Goal: Information Seeking & Learning: Compare options

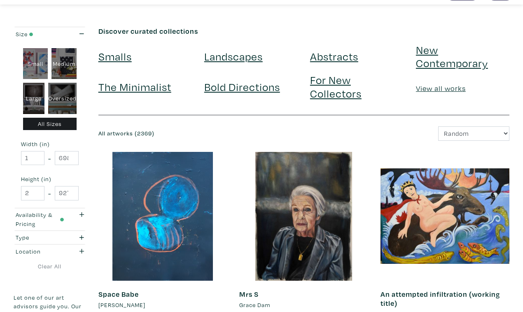
scroll to position [23, 0]
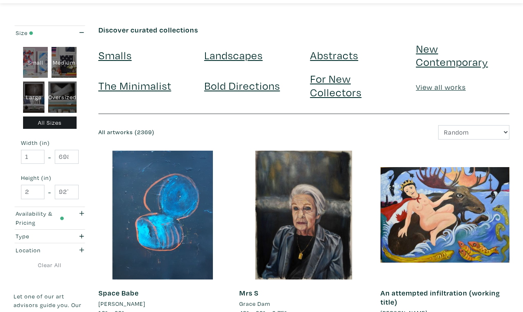
click at [65, 87] on div "Oversized" at bounding box center [62, 97] width 28 height 31
type input "48"
type input "400"
type input "48"
type input "121"
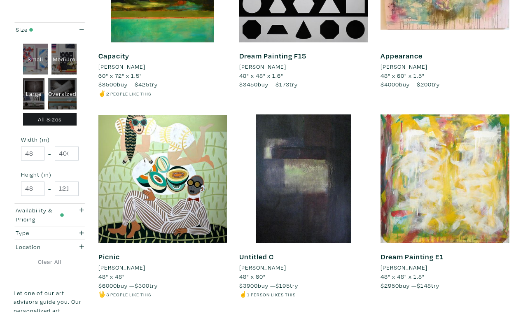
scroll to position [1490, 0]
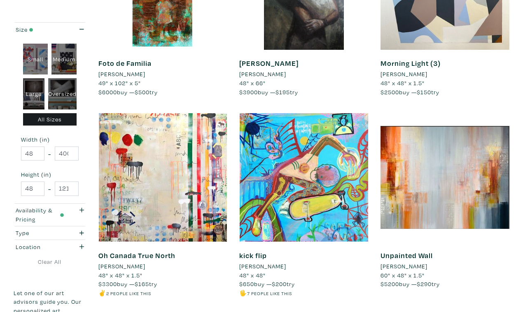
scroll to position [1452, 0]
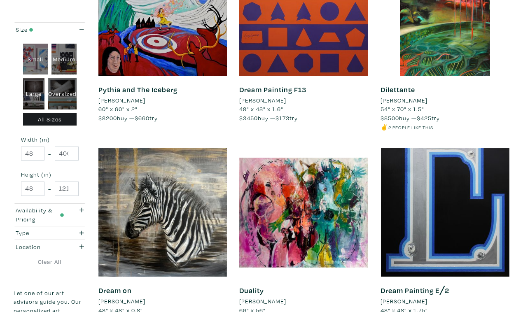
scroll to position [1466, 0]
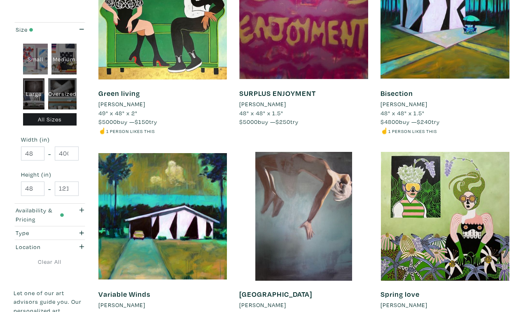
scroll to position [1450, 0]
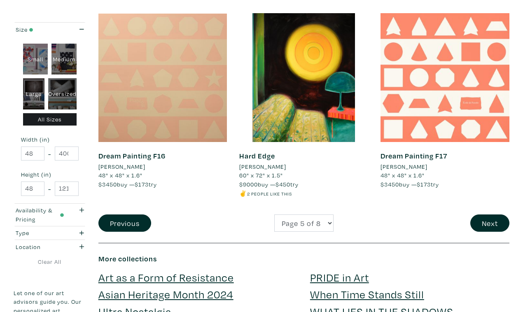
scroll to position [1579, 0]
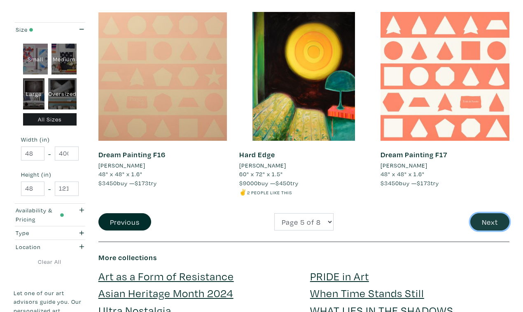
click at [489, 213] on button "Next" at bounding box center [490, 222] width 39 height 18
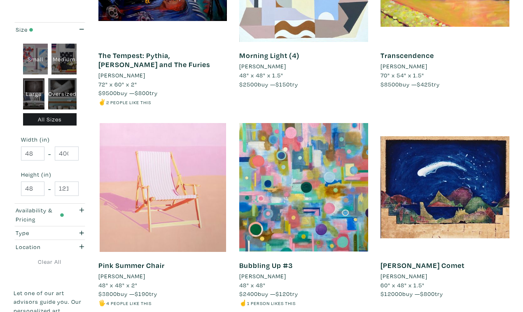
scroll to position [1461, 0]
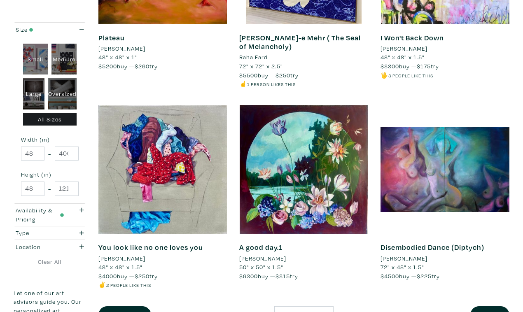
scroll to position [1520, 0]
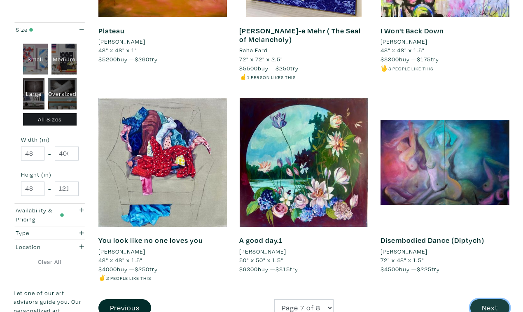
click at [488, 300] on button "Next" at bounding box center [490, 309] width 39 height 18
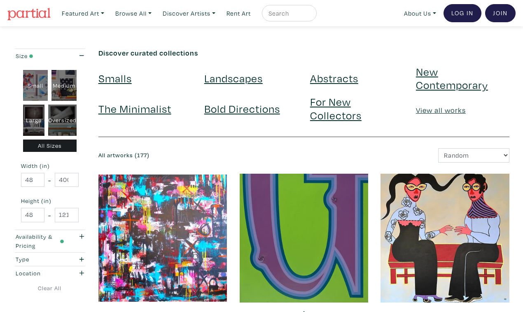
click at [33, 78] on div "Small" at bounding box center [35, 85] width 25 height 31
type input "1"
type input "16"
type input "1"
type input "16"
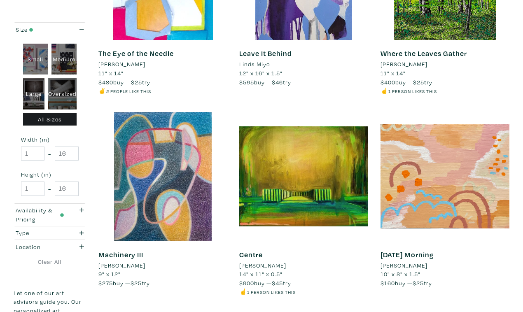
scroll to position [1463, 0]
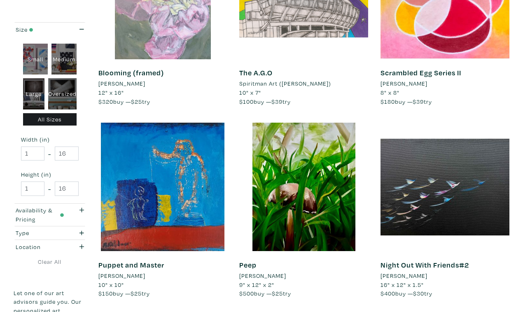
scroll to position [1443, 0]
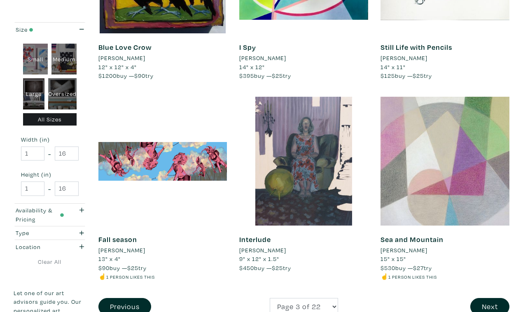
scroll to position [1478, 0]
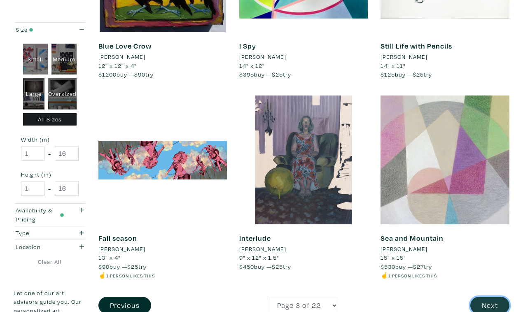
click at [494, 297] on button "Next" at bounding box center [490, 306] width 39 height 18
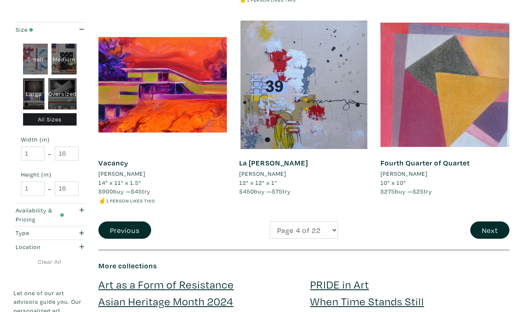
scroll to position [1547, 0]
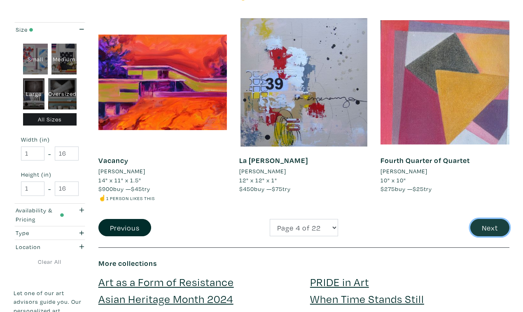
click at [496, 219] on button "Next" at bounding box center [490, 228] width 39 height 18
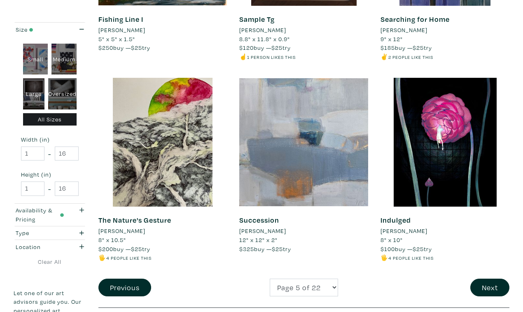
scroll to position [1489, 0]
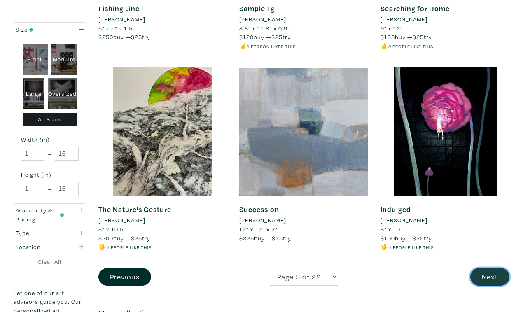
click at [490, 268] on button "Next" at bounding box center [490, 277] width 39 height 18
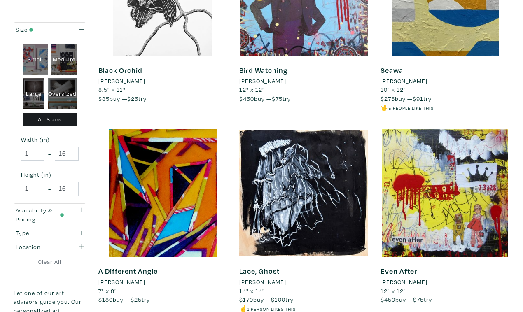
scroll to position [1436, 0]
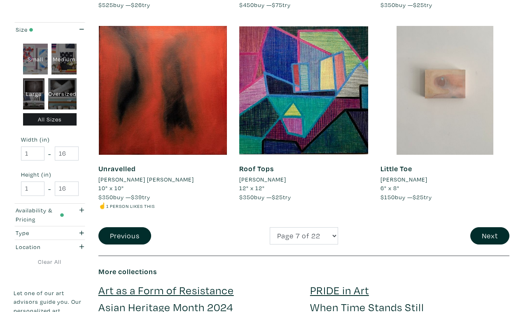
scroll to position [1548, 0]
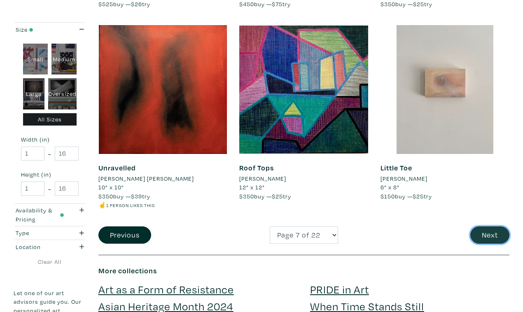
click at [493, 227] on button "Next" at bounding box center [490, 236] width 39 height 18
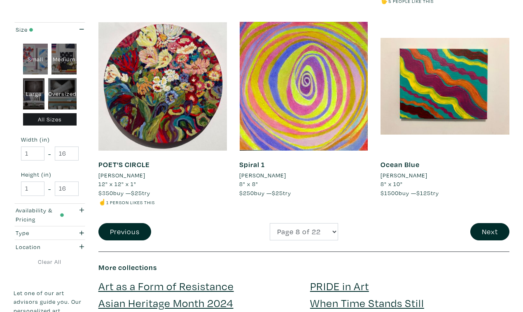
scroll to position [1542, 0]
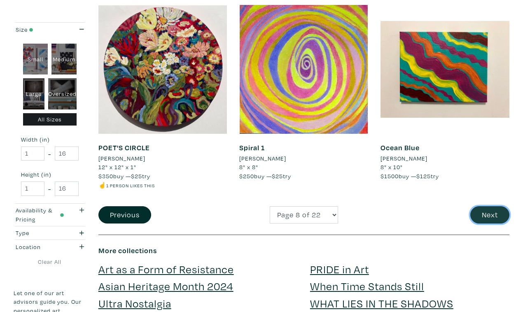
click at [493, 206] on button "Next" at bounding box center [490, 215] width 39 height 18
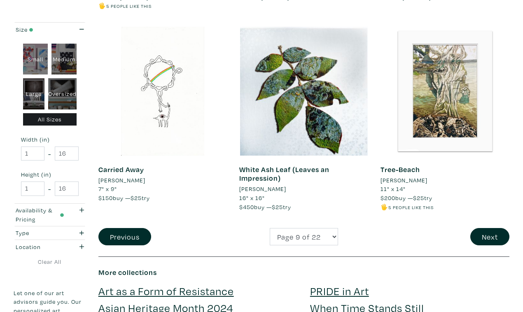
scroll to position [1566, 0]
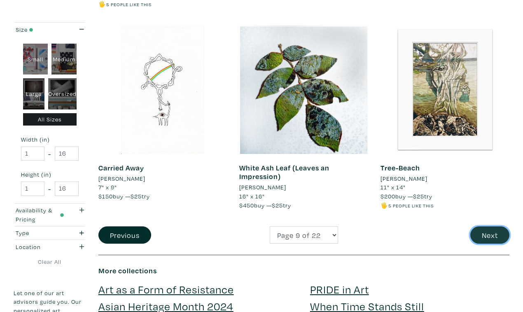
click at [482, 227] on button "Next" at bounding box center [490, 236] width 39 height 18
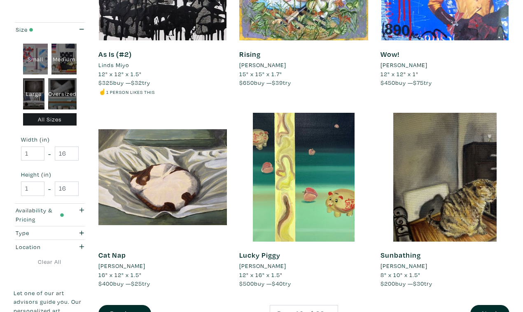
scroll to position [1470, 0]
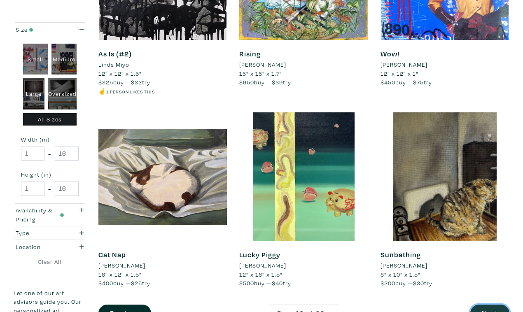
click at [492, 305] on button "Next" at bounding box center [490, 314] width 39 height 18
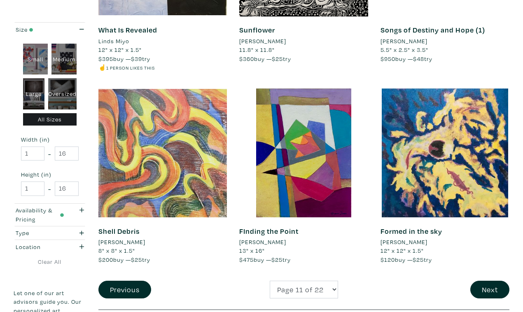
scroll to position [1460, 0]
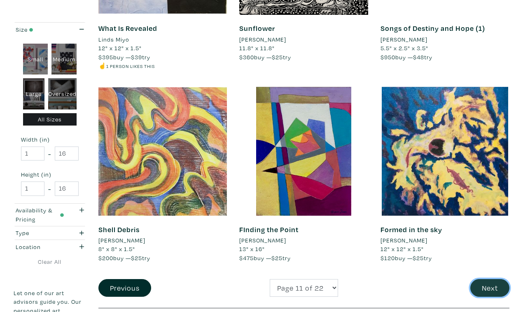
click at [482, 279] on button "Next" at bounding box center [490, 288] width 39 height 18
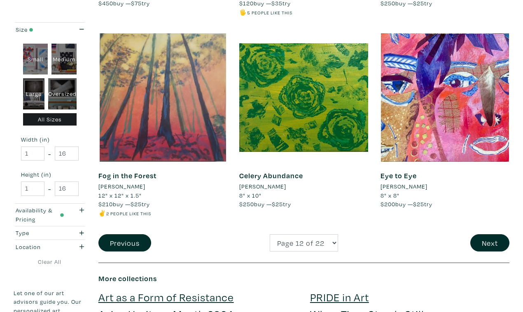
scroll to position [1531, 0]
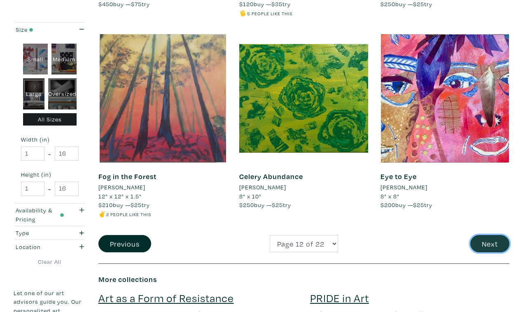
click at [496, 235] on button "Next" at bounding box center [490, 244] width 39 height 18
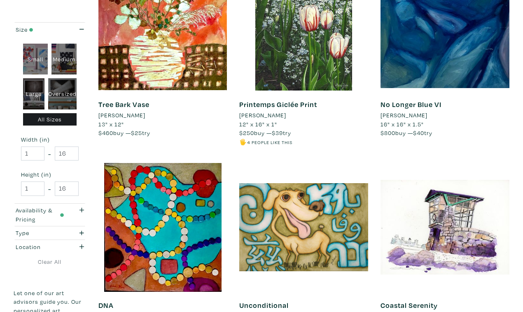
scroll to position [1427, 0]
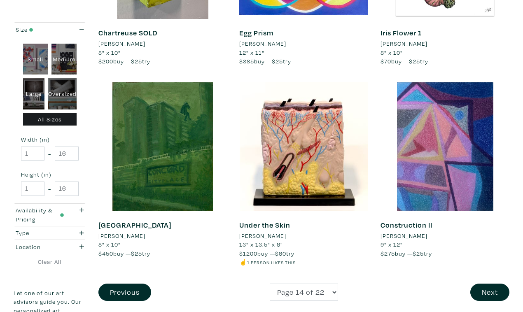
scroll to position [1492, 0]
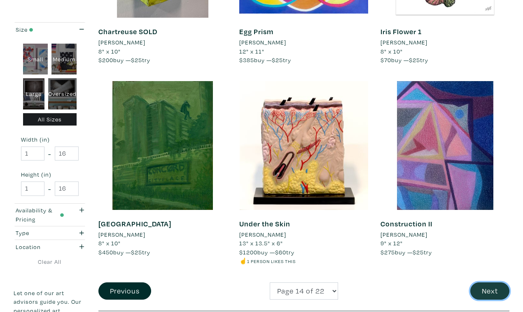
click at [488, 283] on button "Next" at bounding box center [490, 292] width 39 height 18
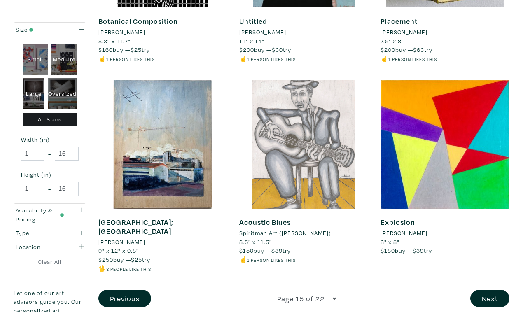
scroll to position [1509, 0]
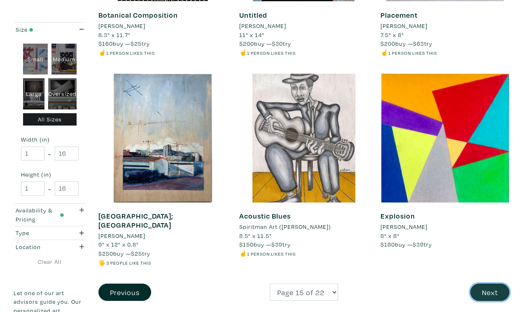
click at [490, 284] on button "Next" at bounding box center [490, 293] width 39 height 18
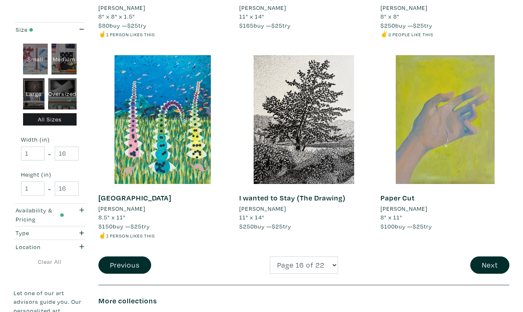
scroll to position [1492, 0]
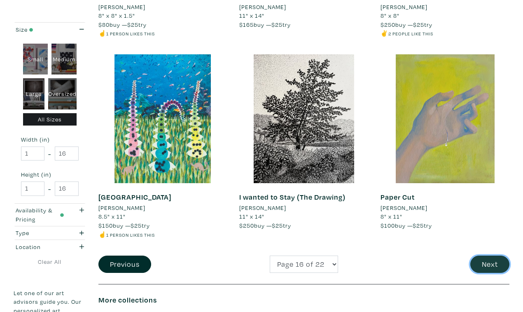
click at [484, 256] on button "Next" at bounding box center [490, 265] width 39 height 18
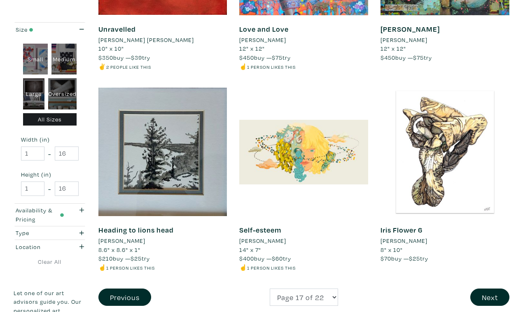
scroll to position [1478, 0]
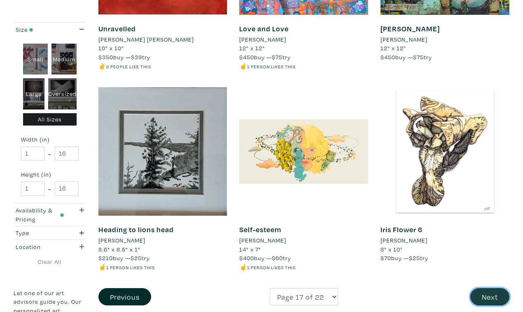
click at [486, 289] on button "Next" at bounding box center [490, 298] width 39 height 18
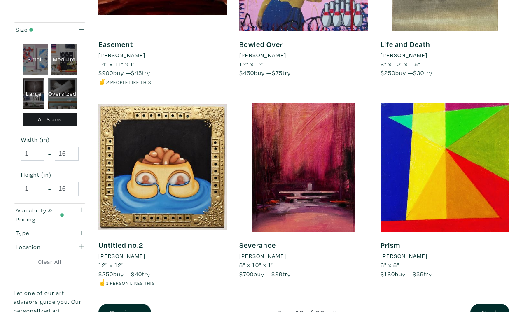
scroll to position [1453, 0]
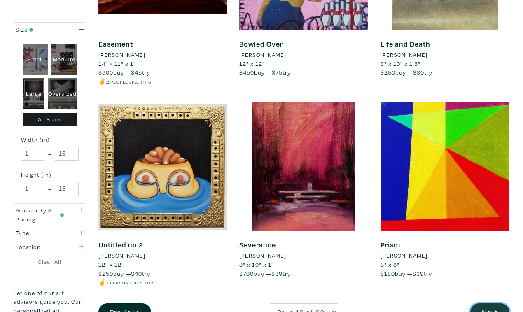
click at [488, 304] on button "Next" at bounding box center [490, 313] width 39 height 18
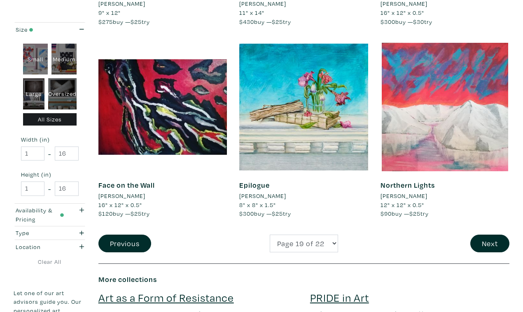
scroll to position [1524, 0]
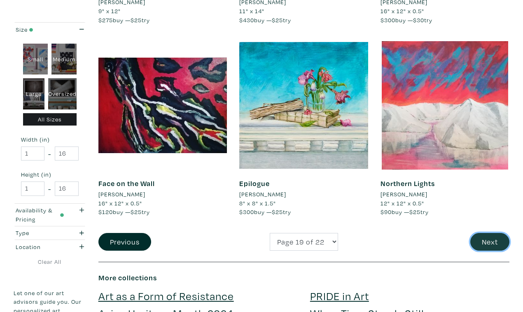
click at [486, 233] on button "Next" at bounding box center [490, 242] width 39 height 18
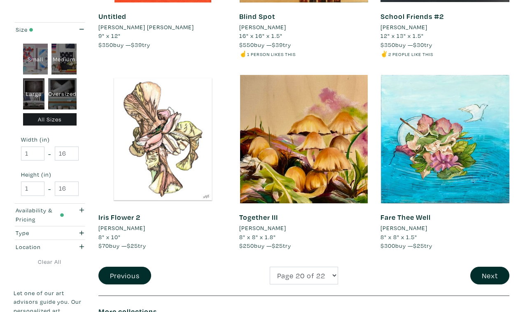
scroll to position [1500, 0]
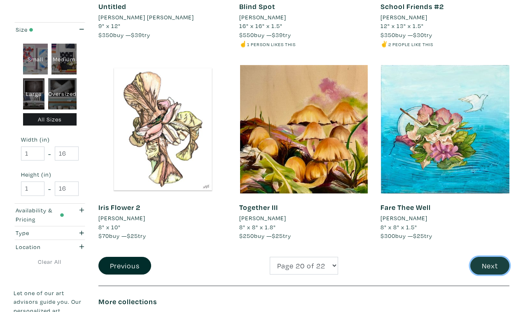
click at [488, 257] on button "Next" at bounding box center [490, 266] width 39 height 18
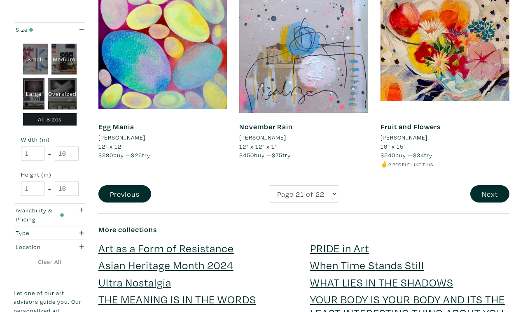
scroll to position [1588, 0]
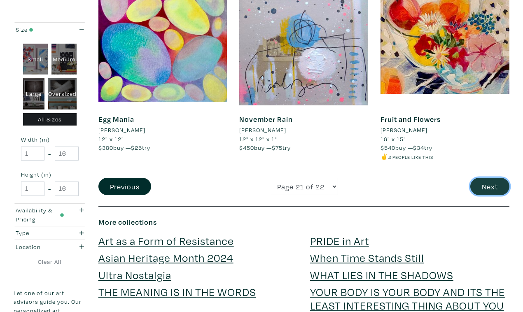
click at [496, 178] on button "Next" at bounding box center [490, 187] width 39 height 18
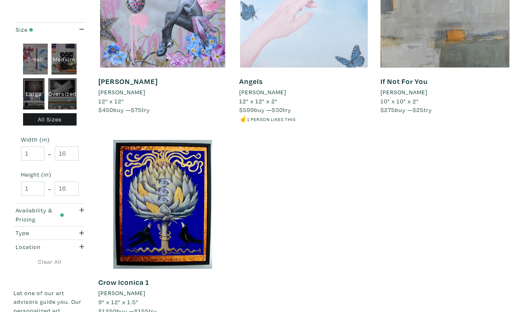
scroll to position [1234, 0]
